Goal: Find specific page/section: Locate a particular part of the current website

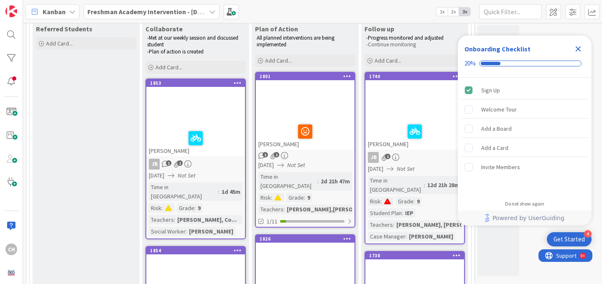
click at [577, 51] on icon "Close Checklist" at bounding box center [578, 48] width 5 height 5
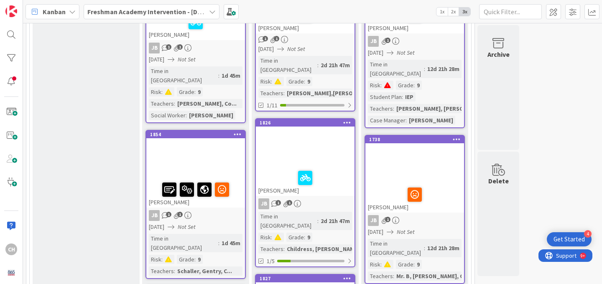
scroll to position [188, 0]
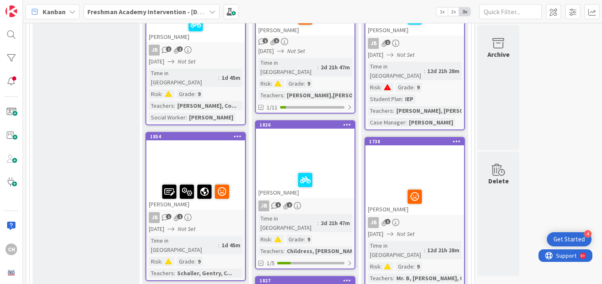
click at [330, 170] on div "[PERSON_NAME]" at bounding box center [305, 184] width 99 height 28
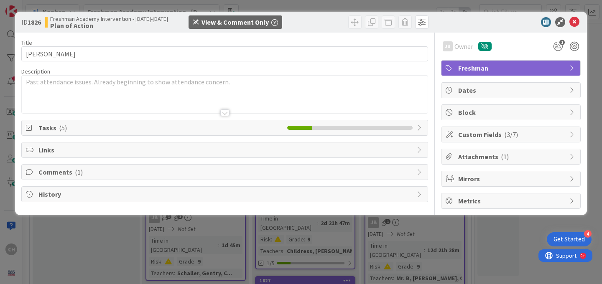
click at [135, 128] on span "Tasks ( 5 )" at bounding box center [160, 128] width 245 height 10
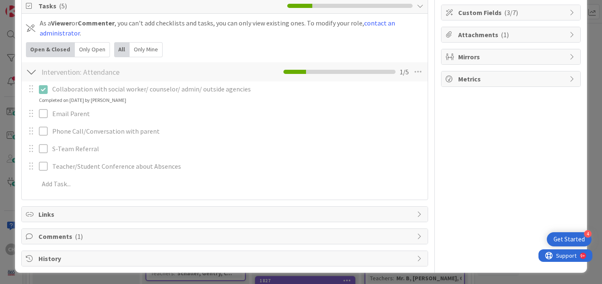
scroll to position [122, 0]
click at [84, 238] on span "Comments ( 1 )" at bounding box center [225, 237] width 374 height 10
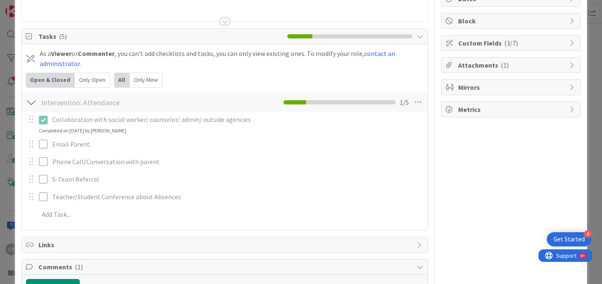
scroll to position [0, 0]
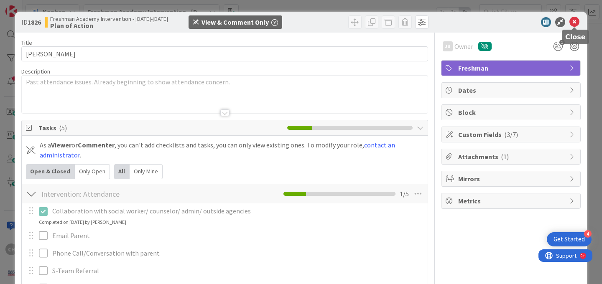
click at [574, 24] on icon at bounding box center [575, 22] width 10 height 10
